Goal: Information Seeking & Learning: Learn about a topic

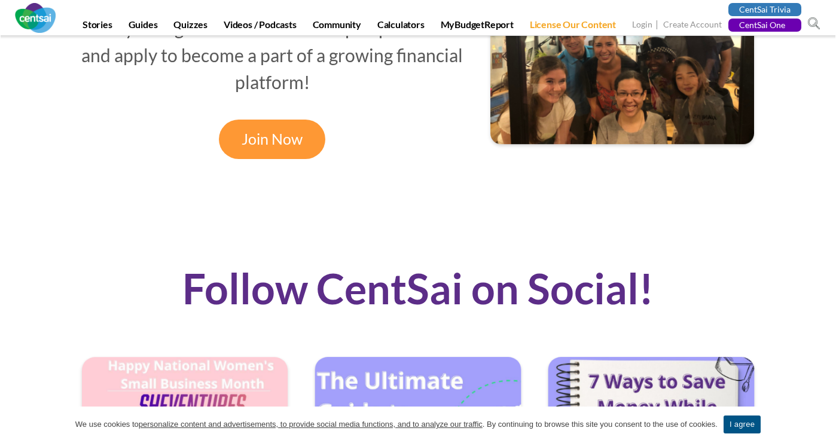
scroll to position [1081, 0]
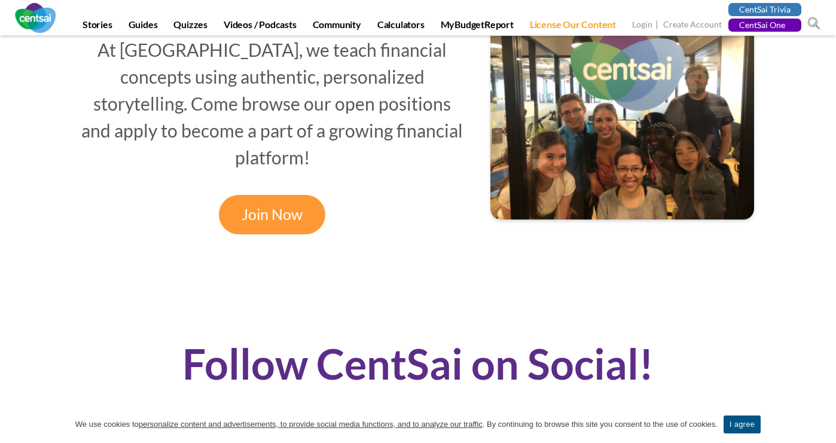
click at [282, 197] on link "Join Now" at bounding box center [272, 214] width 106 height 39
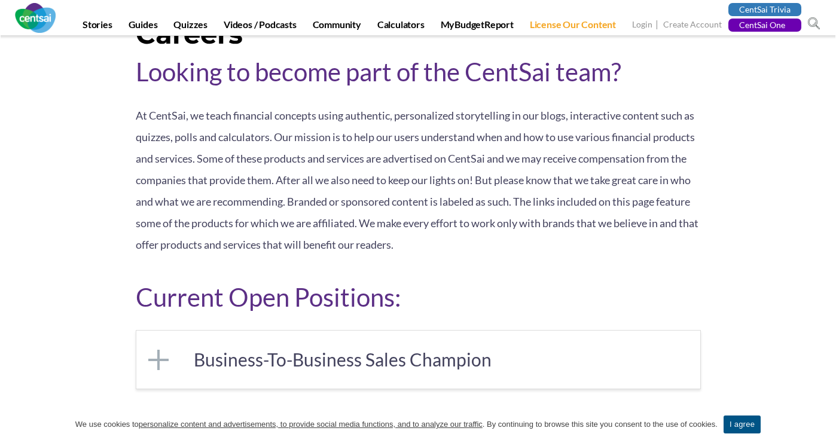
scroll to position [149, 0]
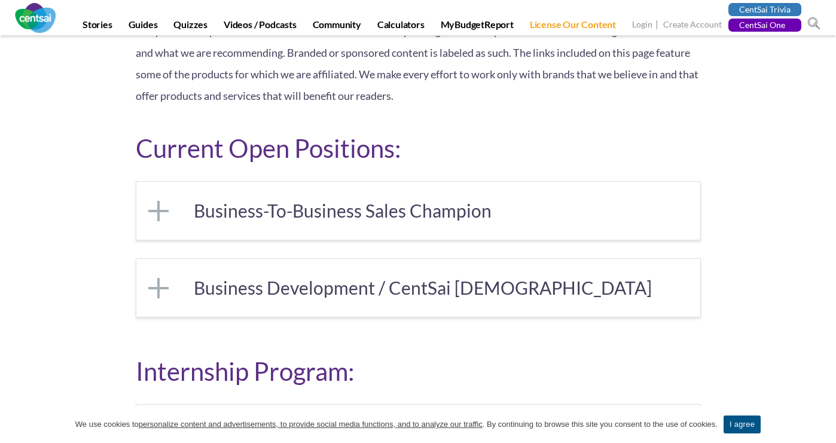
click at [325, 218] on link "Business-To-Business Sales Champion" at bounding box center [418, 211] width 564 height 58
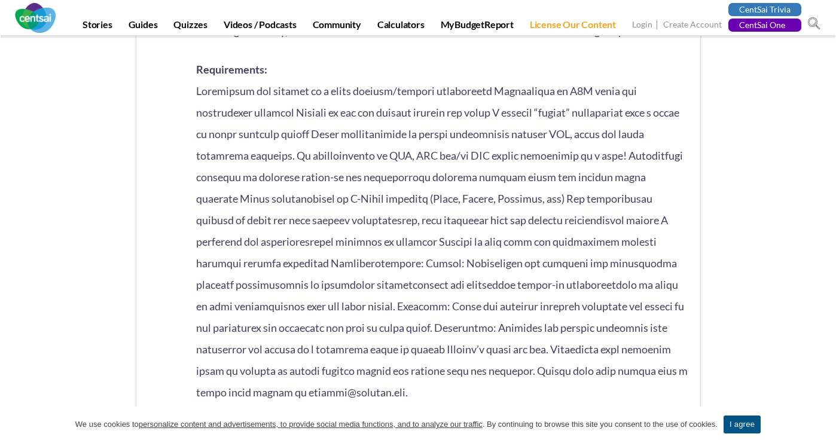
scroll to position [582, 0]
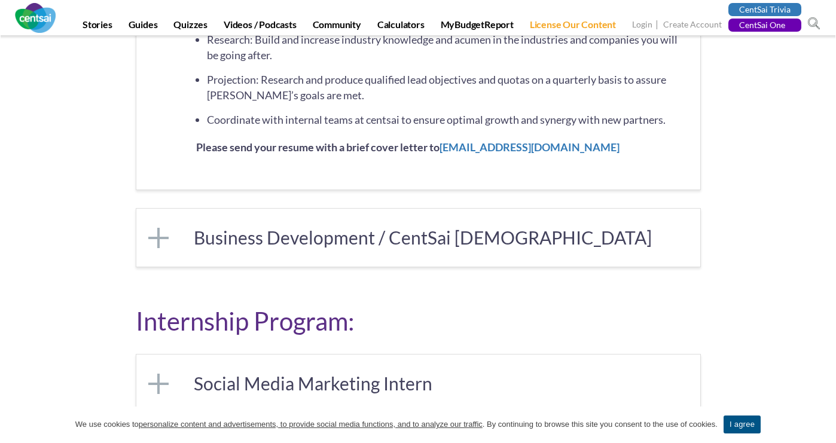
click at [327, 252] on link "Business Development / CentSai Evangelist" at bounding box center [418, 238] width 564 height 58
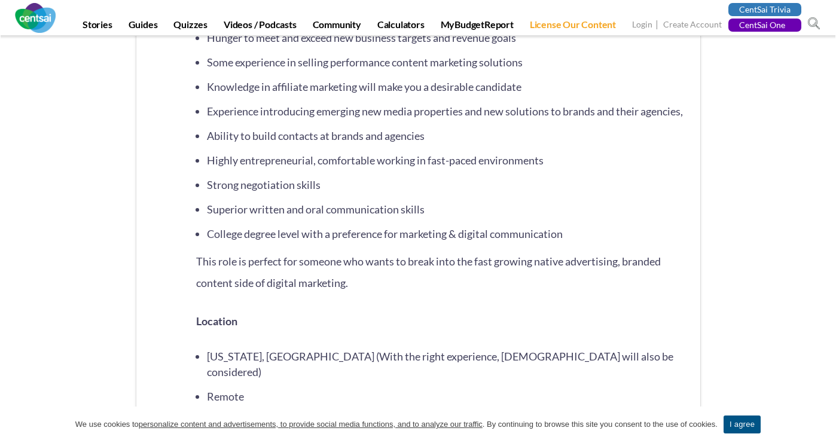
scroll to position [1020, 0]
